Goal: Task Accomplishment & Management: Manage account settings

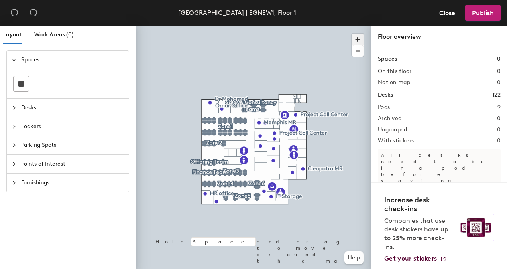
click at [356, 35] on span "button" at bounding box center [358, 39] width 12 height 12
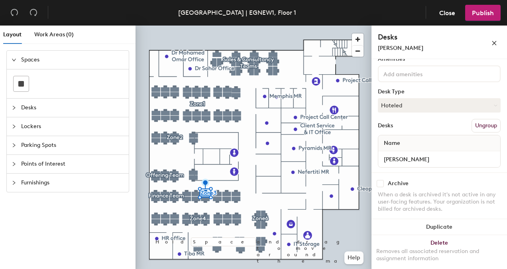
scroll to position [55, 0]
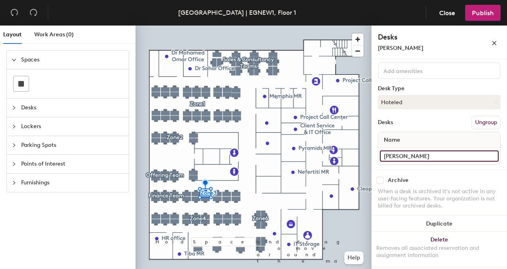
click at [486, 153] on input "[PERSON_NAME]" at bounding box center [439, 155] width 119 height 11
type input "Hot Desk5"
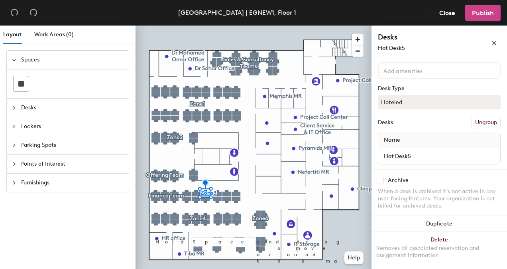
click at [488, 14] on span "Publish" at bounding box center [483, 13] width 22 height 8
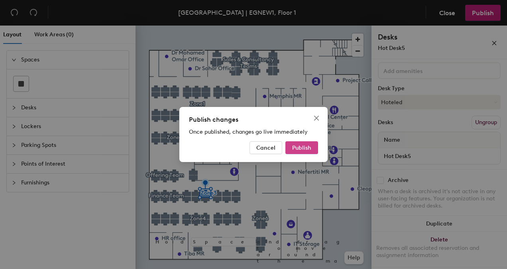
click at [311, 148] on span "Publish" at bounding box center [301, 147] width 19 height 7
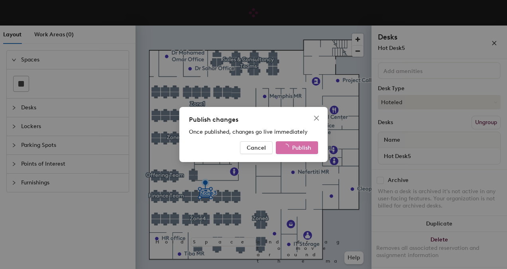
click at [354, 227] on div "Publish changes Once published, changes go live immediately Cancel Publish" at bounding box center [253, 134] width 507 height 269
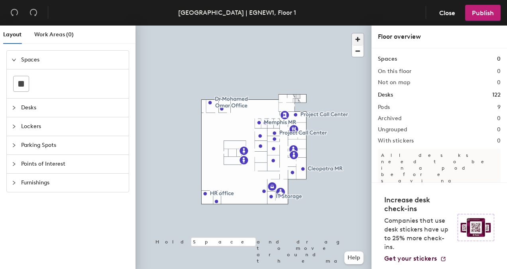
click at [357, 40] on span "button" at bounding box center [358, 39] width 12 height 12
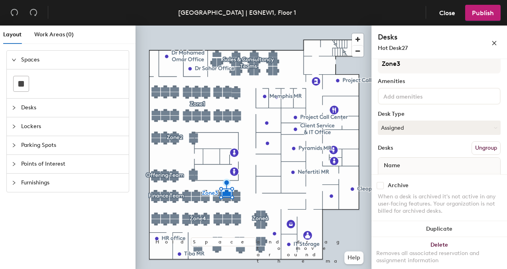
scroll to position [55, 0]
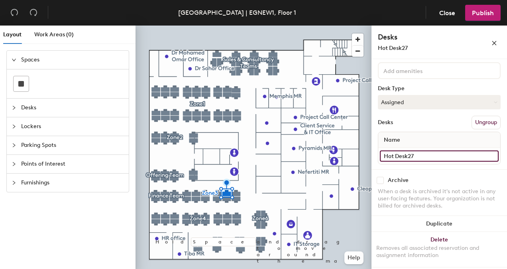
click at [429, 154] on input "Hot Desk27" at bounding box center [439, 155] width 119 height 11
type input "[PERSON_NAME]"
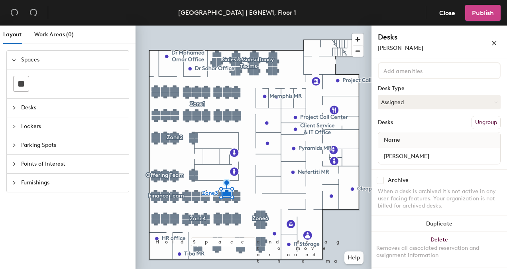
click at [480, 14] on span "Publish" at bounding box center [483, 13] width 22 height 8
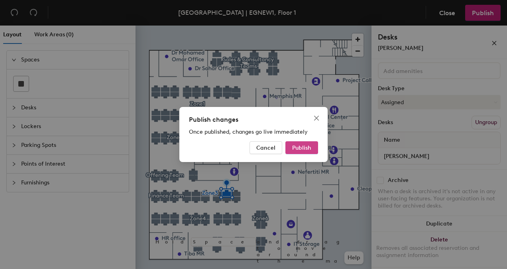
click at [305, 148] on span "Publish" at bounding box center [301, 147] width 19 height 7
